Goal: Obtain resource: Obtain resource

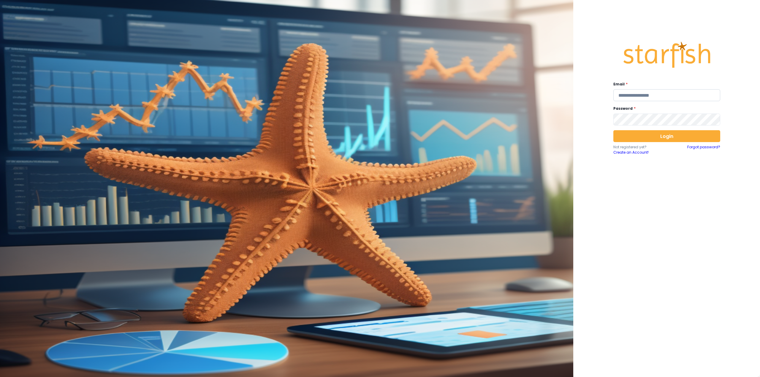
click at [635, 92] on input "email" at bounding box center [666, 95] width 107 height 12
type input "**********"
click at [640, 134] on button "Login" at bounding box center [666, 136] width 107 height 12
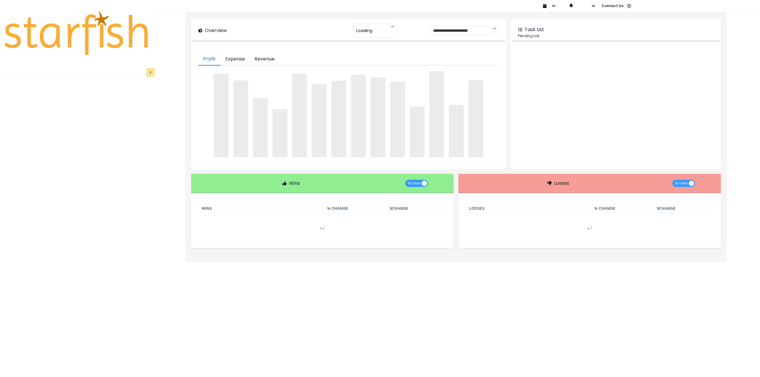
type input "********"
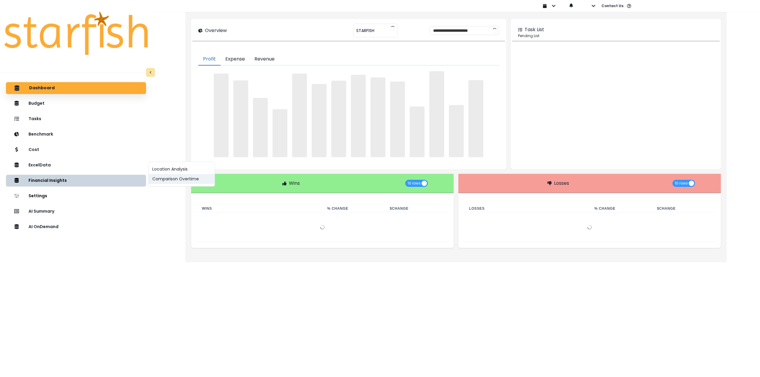
click at [199, 181] on button "Comparison Overtime" at bounding box center [182, 179] width 66 height 10
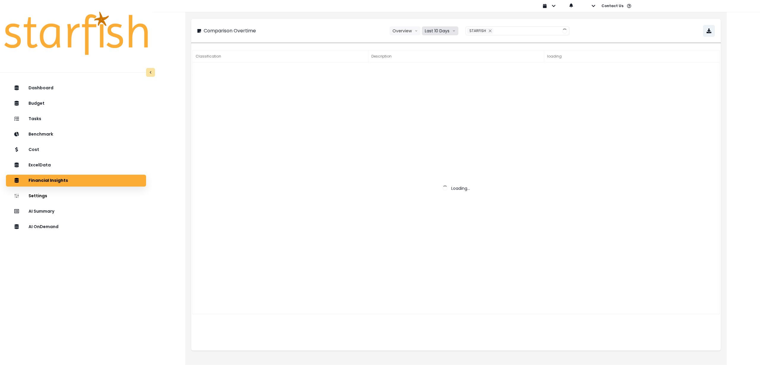
click at [435, 32] on button "Last 10 Days" at bounding box center [440, 30] width 36 height 9
click at [429, 61] on span "Last 15 Months" at bounding box center [439, 64] width 29 height 6
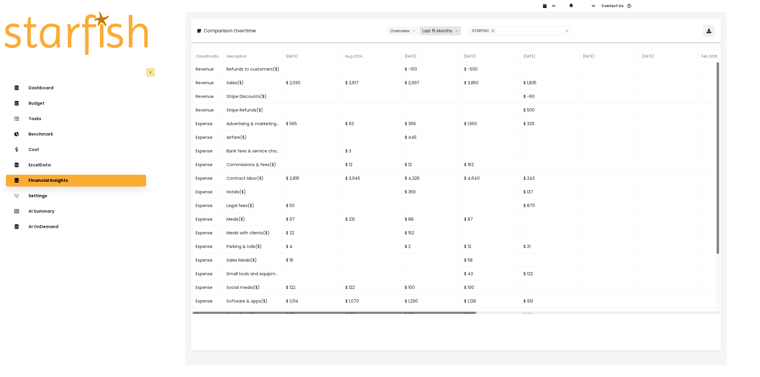
click at [431, 33] on button "Last 15 Months" at bounding box center [440, 30] width 42 height 9
click at [440, 62] on span "Last 15 Months" at bounding box center [437, 64] width 29 height 6
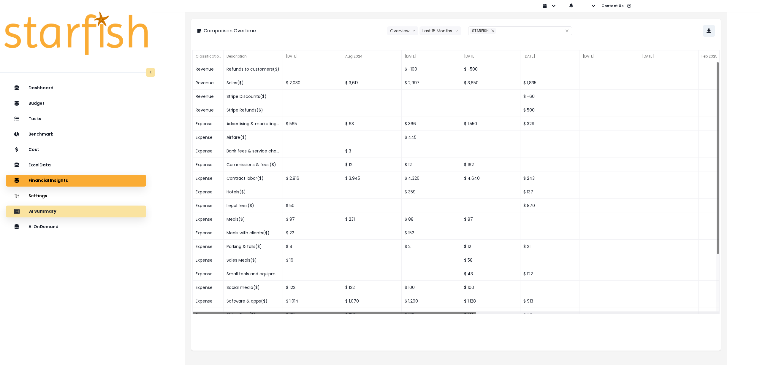
click at [73, 216] on div "AI Summary" at bounding box center [76, 211] width 131 height 12
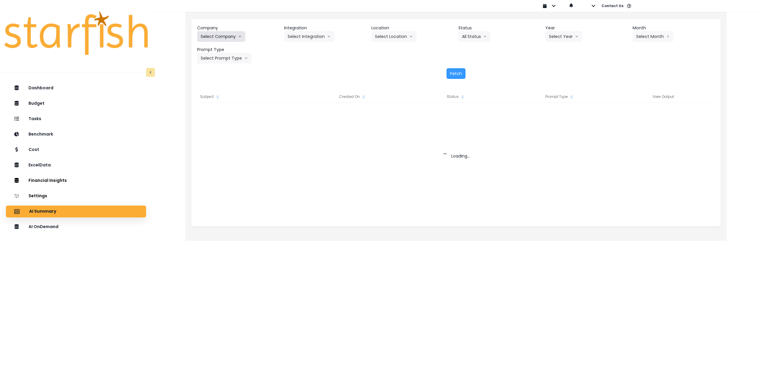
click at [218, 38] on button "Select Company" at bounding box center [221, 36] width 48 height 11
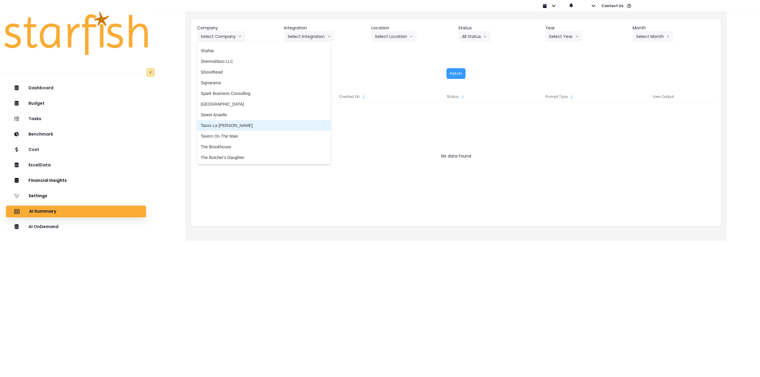
scroll to position [1187, 0]
click at [250, 112] on span "Sweet Anaelle" at bounding box center [264, 112] width 126 height 6
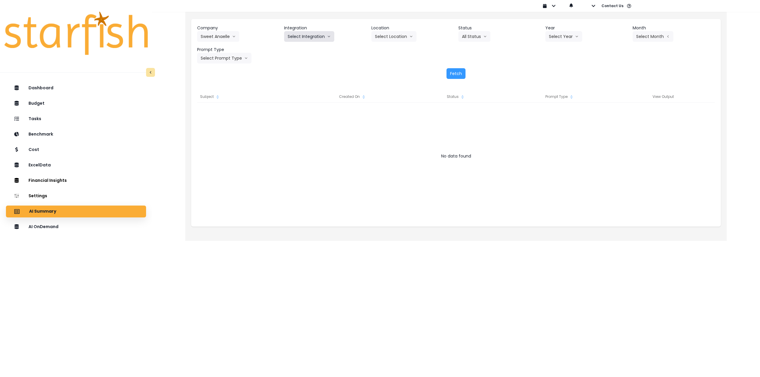
click at [301, 37] on button "Select Integration" at bounding box center [309, 36] width 50 height 11
drag, startPoint x: 299, startPoint y: 51, endPoint x: 331, endPoint y: 47, distance: 31.7
click at [300, 51] on span "Quickbooks" at bounding box center [299, 49] width 22 height 6
click at [382, 38] on button "Select Location" at bounding box center [393, 36] width 45 height 11
click at [380, 50] on span "All Locations" at bounding box center [386, 49] width 23 height 6
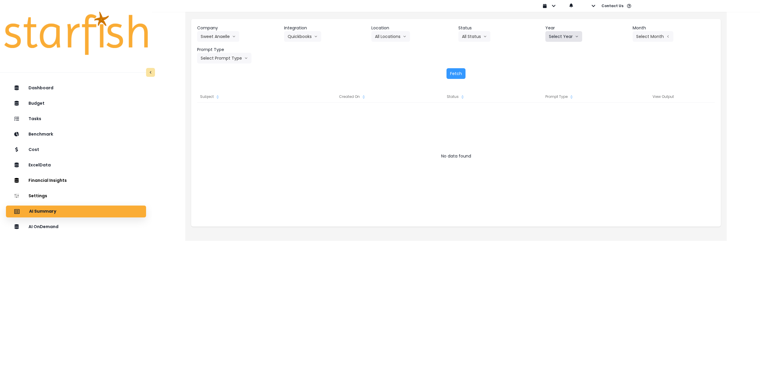
click at [578, 39] on button "Select Year" at bounding box center [563, 36] width 37 height 11
drag, startPoint x: 558, startPoint y: 69, endPoint x: 570, endPoint y: 65, distance: 12.9
click at [558, 69] on span "2025" at bounding box center [553, 70] width 9 height 6
click at [646, 41] on button "Select Month" at bounding box center [652, 36] width 41 height 11
click at [620, 112] on span "Aug" at bounding box center [623, 113] width 12 height 6
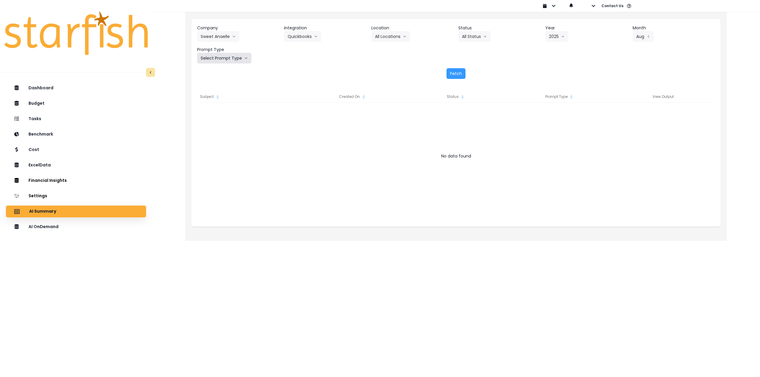
click at [220, 58] on button "Select Prompt Type" at bounding box center [224, 58] width 54 height 11
click at [213, 114] on span "Monthly Summary" at bounding box center [218, 113] width 34 height 6
click at [455, 72] on button "Fetch" at bounding box center [455, 73] width 19 height 11
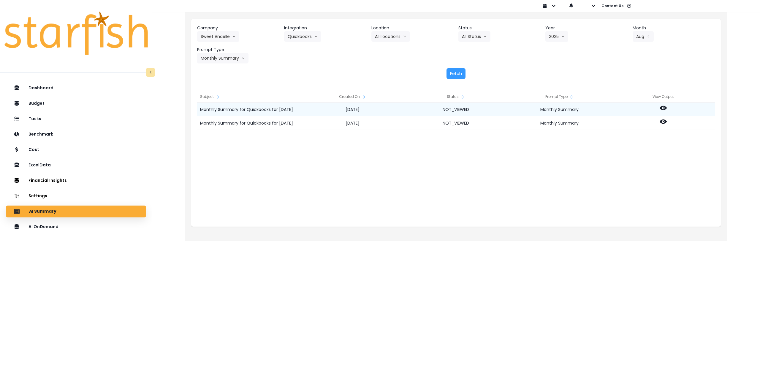
click at [663, 109] on icon at bounding box center [662, 107] width 7 height 7
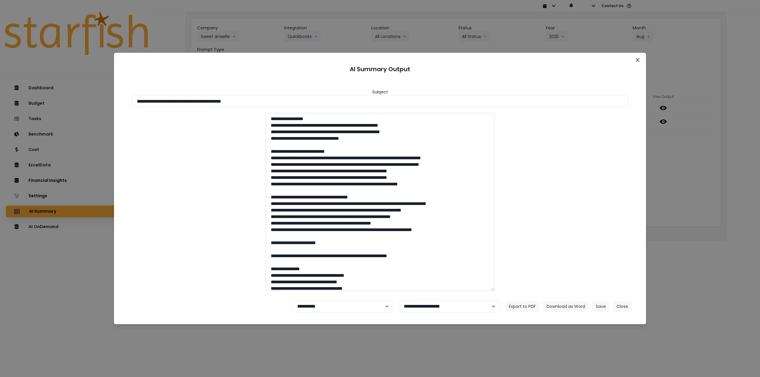
drag, startPoint x: 226, startPoint y: 102, endPoint x: 404, endPoint y: 117, distance: 178.1
click at [385, 109] on div "**********" at bounding box center [379, 187] width 517 height 218
click at [554, 306] on button "Download as Word" at bounding box center [566, 306] width 46 height 11
drag, startPoint x: 699, startPoint y: 166, endPoint x: 694, endPoint y: 166, distance: 5.0
click at [696, 167] on div "**********" at bounding box center [380, 188] width 760 height 377
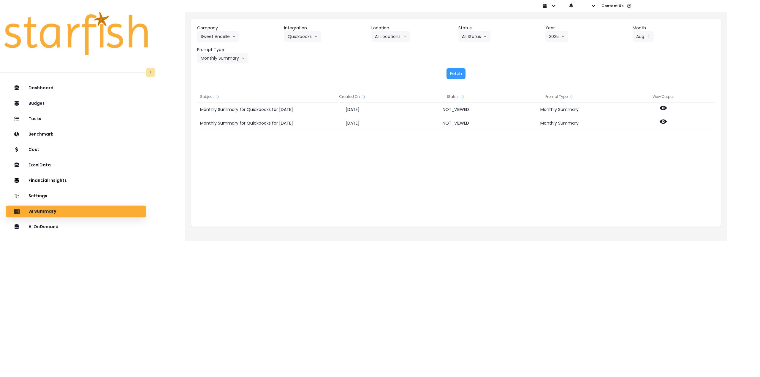
click at [632, 162] on div "Monthly Summary for Quickbooks for August 2025 2025-09-14 NOT_VIEWED Monthly Su…" at bounding box center [455, 162] width 517 height 119
click at [661, 122] on icon at bounding box center [662, 122] width 7 height 4
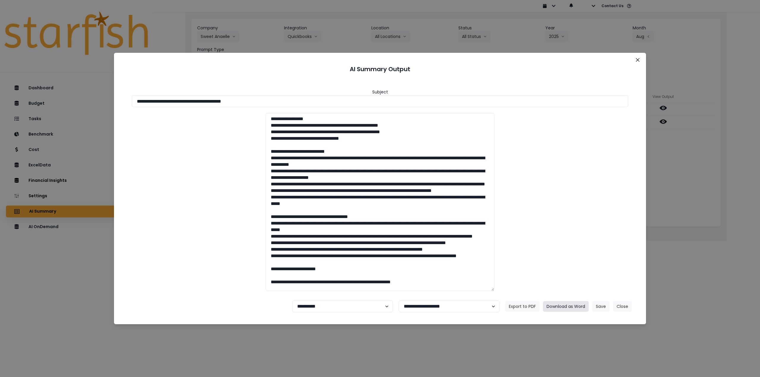
click at [574, 304] on button "Download as Word" at bounding box center [566, 306] width 46 height 11
click at [635, 58] on button "Close" at bounding box center [637, 59] width 9 height 9
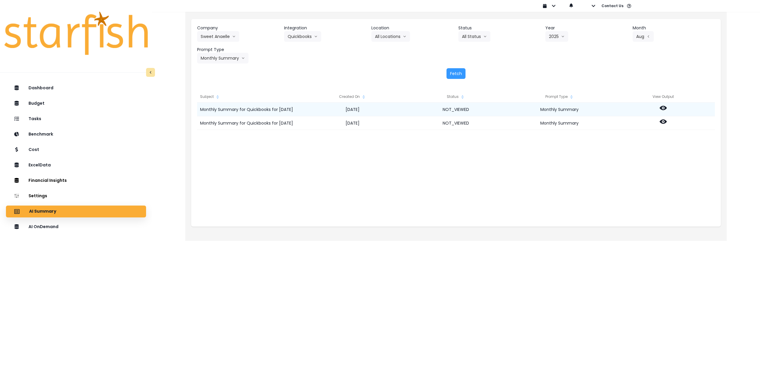
click at [666, 110] on icon at bounding box center [662, 107] width 7 height 7
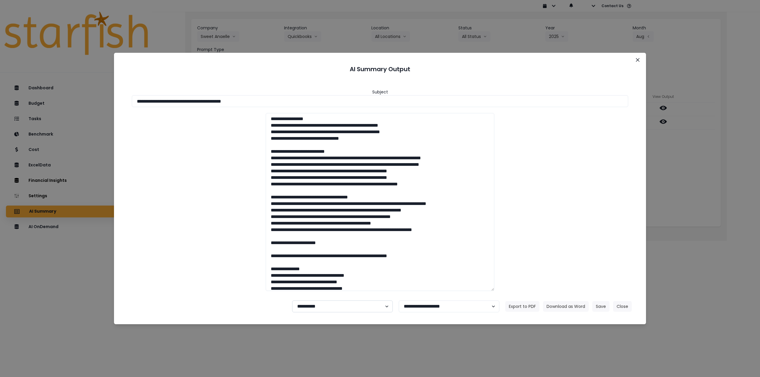
click at [362, 311] on select "**********" at bounding box center [342, 307] width 101 height 12
select select "********"
click at [292, 301] on select "**********" at bounding box center [342, 307] width 101 height 12
click at [601, 305] on button "Save" at bounding box center [600, 306] width 17 height 11
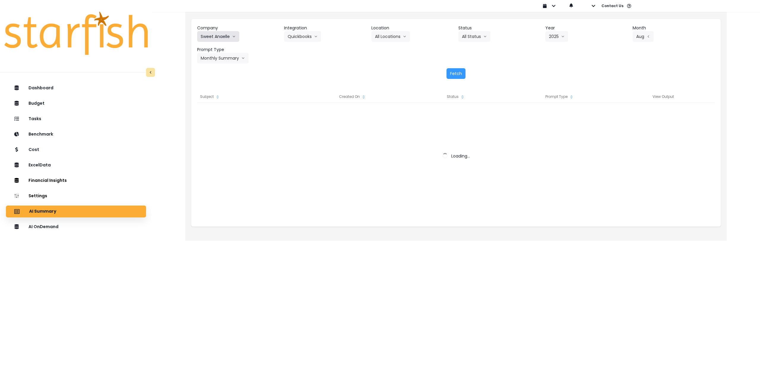
click at [219, 35] on button "Sweet Anaelle" at bounding box center [218, 36] width 42 height 11
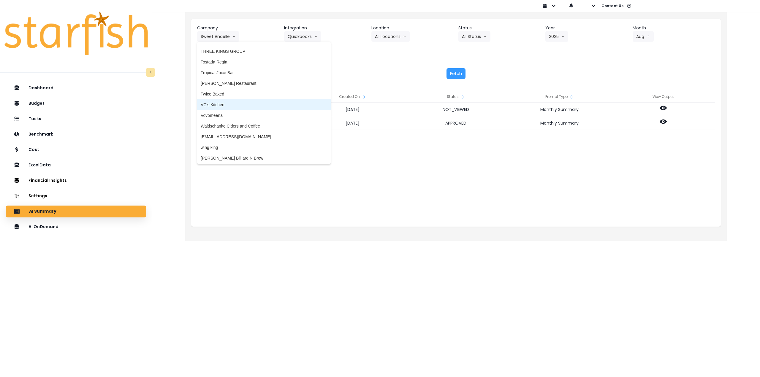
scroll to position [1377, 0]
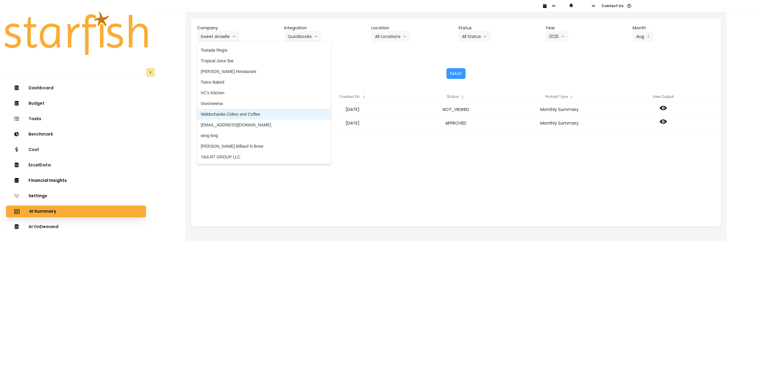
click at [255, 115] on span "Waldschanke Ciders and Coffee" at bounding box center [264, 114] width 126 height 6
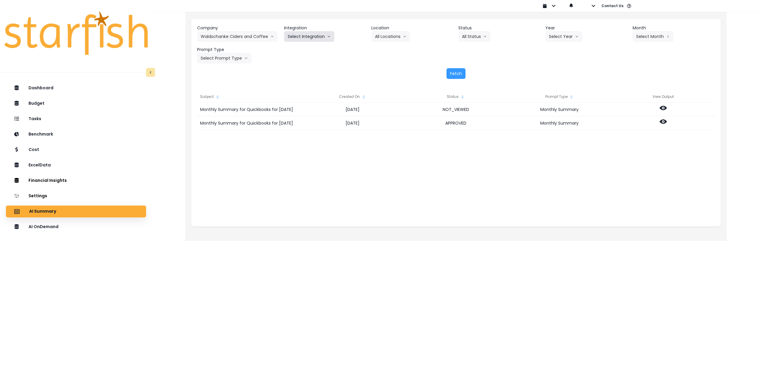
click at [310, 39] on button "Select Integration" at bounding box center [309, 36] width 50 height 11
click at [301, 50] on span "QuickBooks Online" at bounding box center [305, 49] width 35 height 6
click at [395, 39] on button "Select Location" at bounding box center [393, 36] width 45 height 11
click at [392, 46] on span "All Locations" at bounding box center [386, 49] width 23 height 6
click at [576, 37] on icon "arrow down line" at bounding box center [577, 36] width 2 height 1
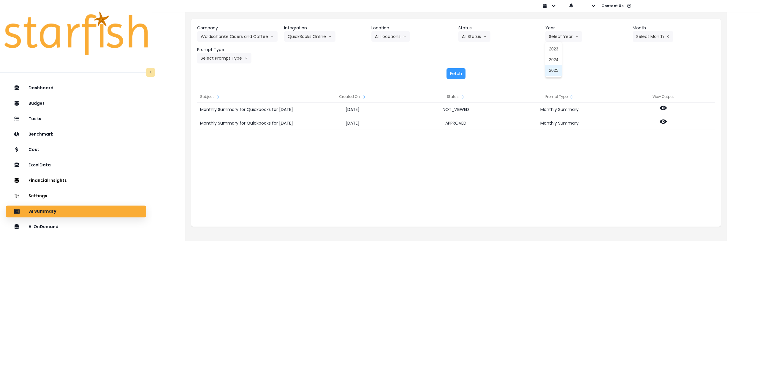
drag, startPoint x: 554, startPoint y: 73, endPoint x: 589, endPoint y: 63, distance: 36.3
click at [554, 73] on span "2025" at bounding box center [553, 70] width 9 height 6
click at [652, 35] on button "Select Month" at bounding box center [652, 36] width 41 height 11
click at [617, 113] on span "Aug" at bounding box center [623, 113] width 12 height 6
click at [235, 59] on button "Select Prompt Type" at bounding box center [224, 58] width 54 height 11
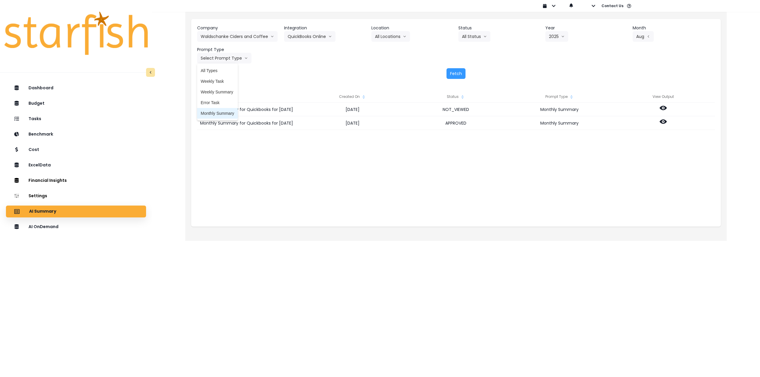
click at [220, 112] on span "Monthly Summary" at bounding box center [218, 113] width 34 height 6
click at [452, 74] on button "Fetch" at bounding box center [455, 73] width 19 height 11
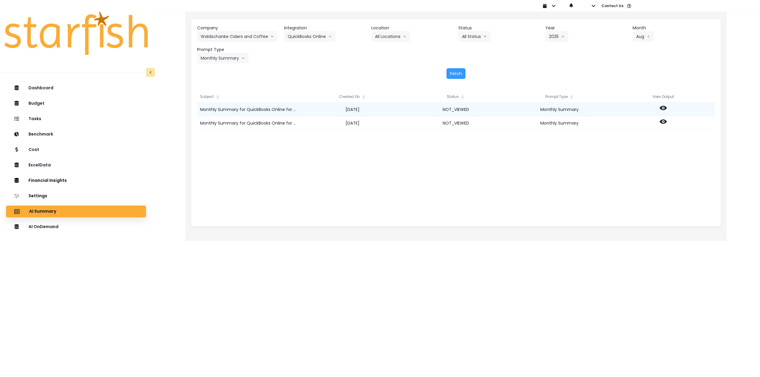
click at [663, 107] on icon at bounding box center [662, 107] width 7 height 7
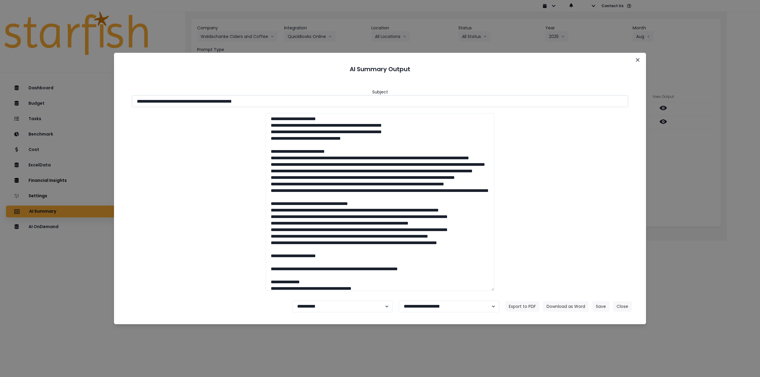
drag, startPoint x: 218, startPoint y: 103, endPoint x: 234, endPoint y: 105, distance: 17.1
click at [234, 105] on input "**********" at bounding box center [380, 101] width 496 height 12
click at [239, 105] on input "**********" at bounding box center [380, 101] width 496 height 12
drag, startPoint x: 241, startPoint y: 102, endPoint x: 281, endPoint y: 104, distance: 40.1
click at [281, 104] on input "**********" at bounding box center [380, 101] width 496 height 12
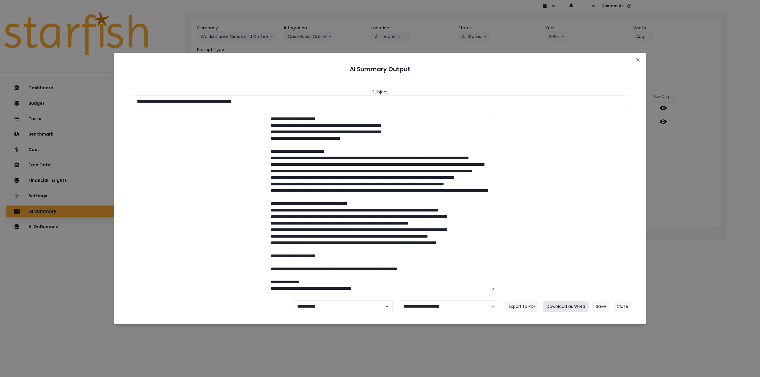
click at [567, 307] on button "Download as Word" at bounding box center [566, 306] width 46 height 11
click at [688, 180] on div "**********" at bounding box center [380, 188] width 760 height 377
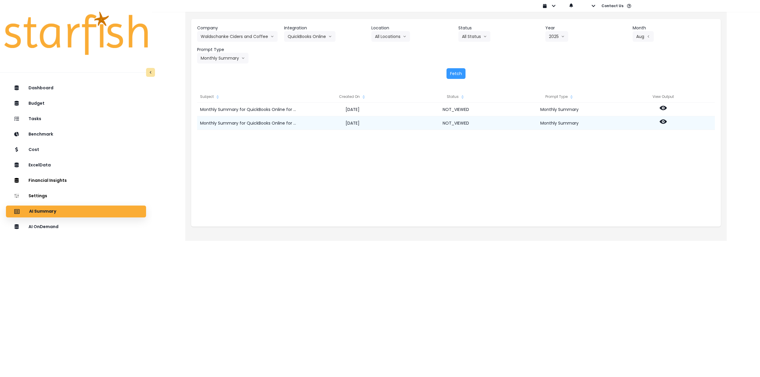
click at [663, 122] on circle at bounding box center [662, 121] width 1 height 1
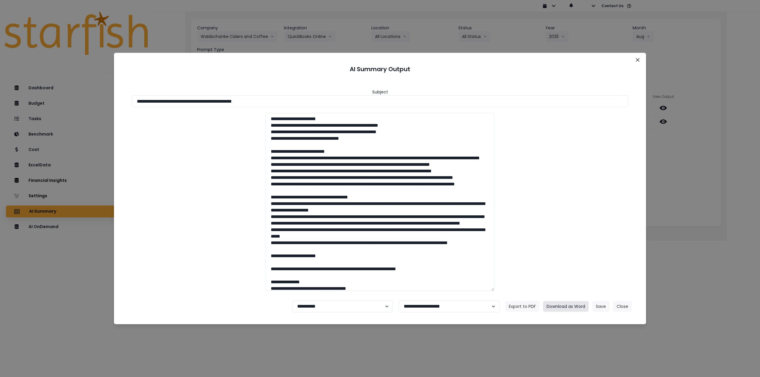
click at [563, 309] on button "Download as Word" at bounding box center [566, 306] width 46 height 11
